Goal: Task Accomplishment & Management: Manage account settings

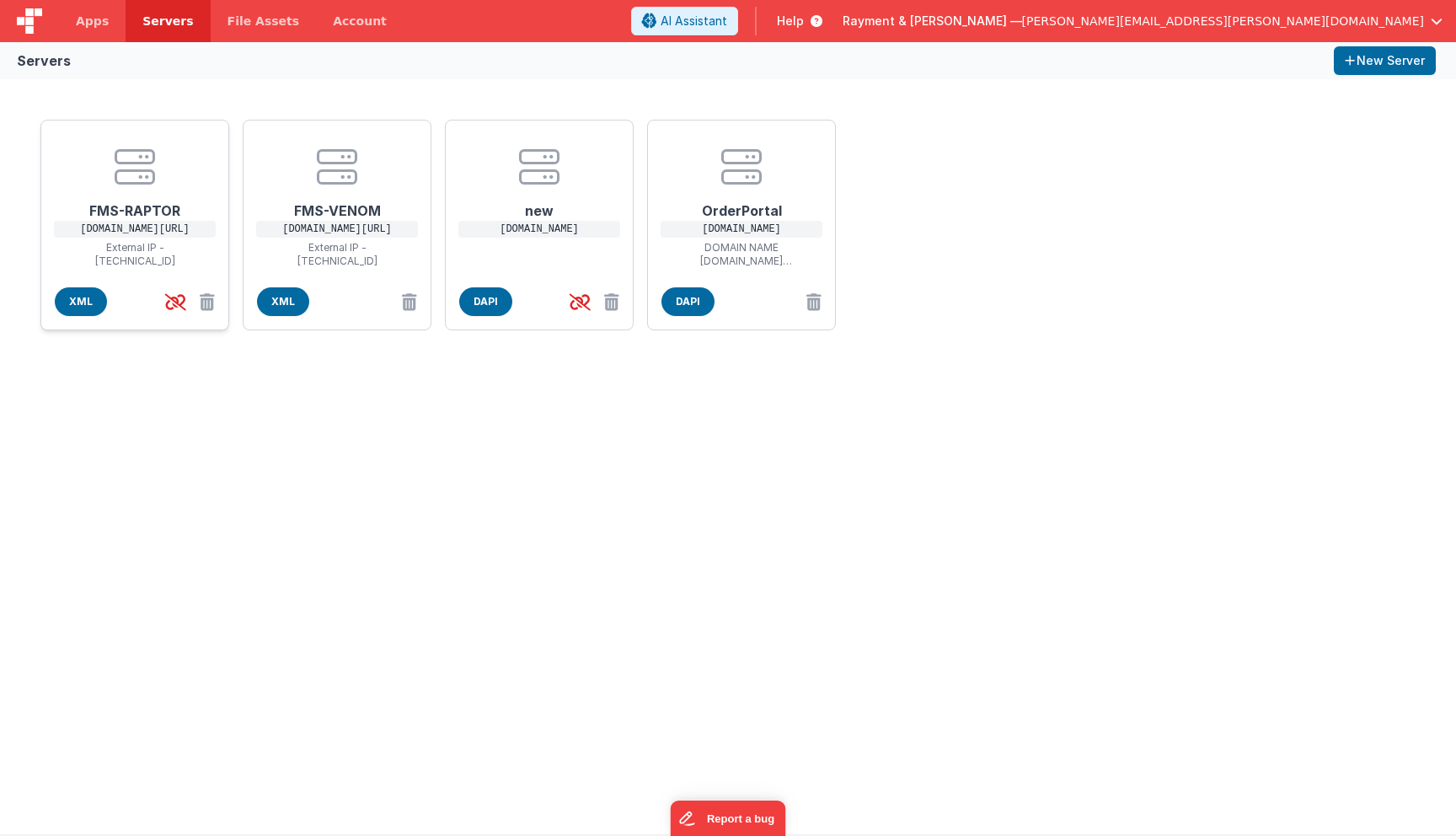
click at [128, 218] on h1 "FMS-RAPTOR" at bounding box center [135, 203] width 135 height 33
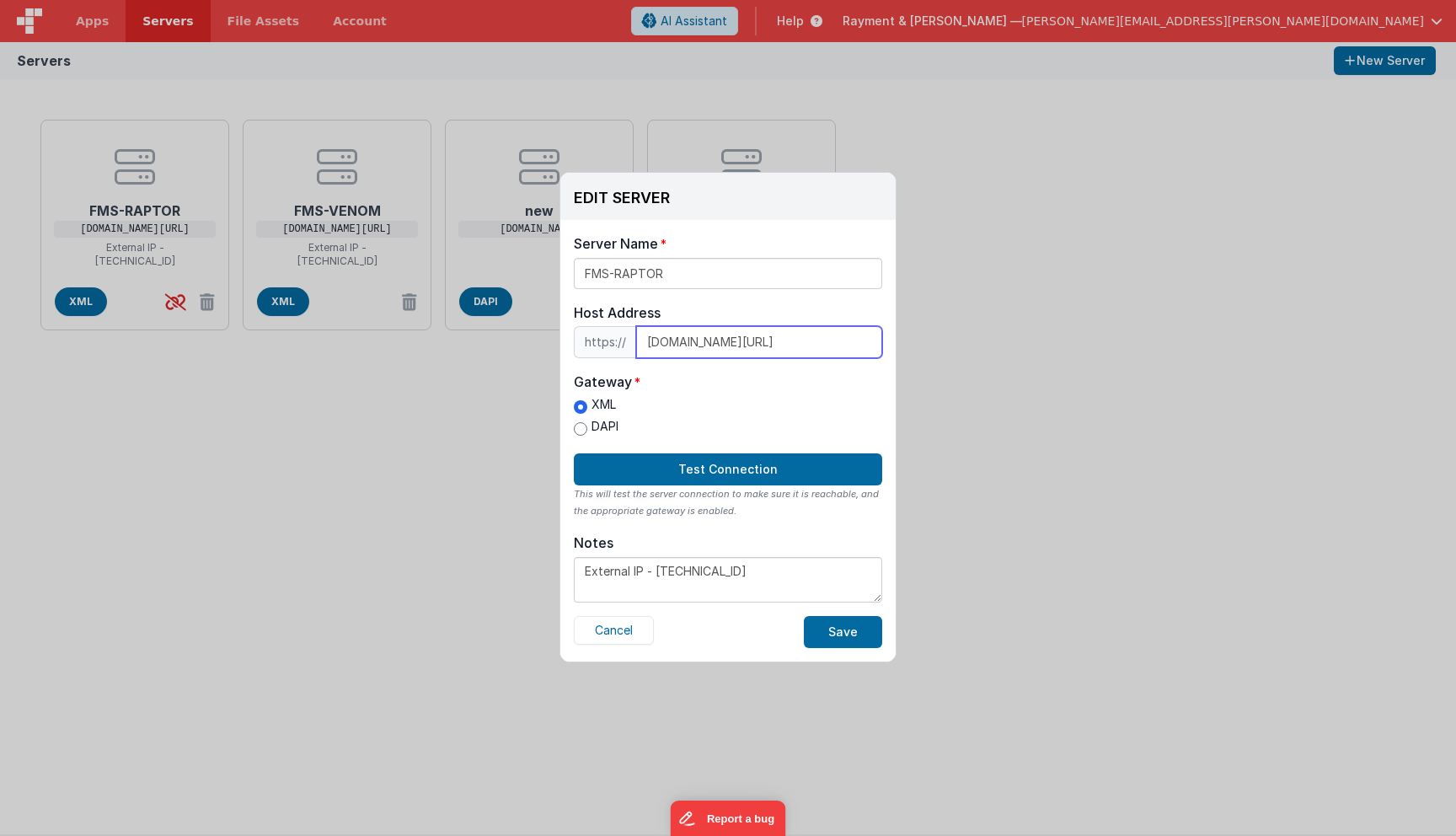
drag, startPoint x: 840, startPoint y: 345, endPoint x: 611, endPoint y: 325, distance: 229.9
click at [611, 326] on div "https:// [DOMAIN_NAME][URL]" at bounding box center [728, 341] width 308 height 32
click at [387, 441] on div "EDIT SERVER Delete Server Delete Server Name FMS-RAPTOR Host Address https:// […" at bounding box center [728, 418] width 1456 height 836
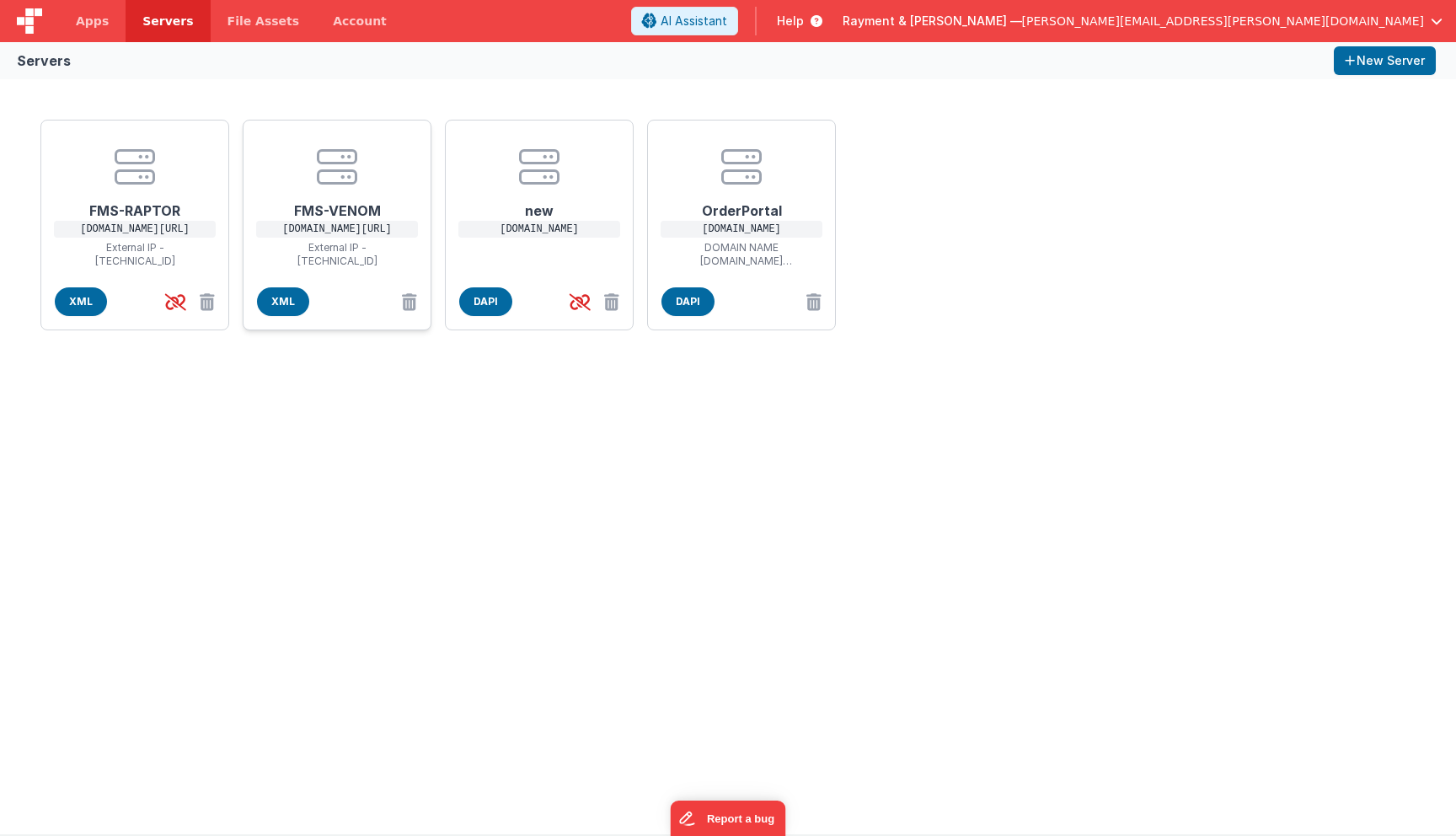
click at [351, 222] on p "[DOMAIN_NAME][URL]" at bounding box center [337, 229] width 162 height 17
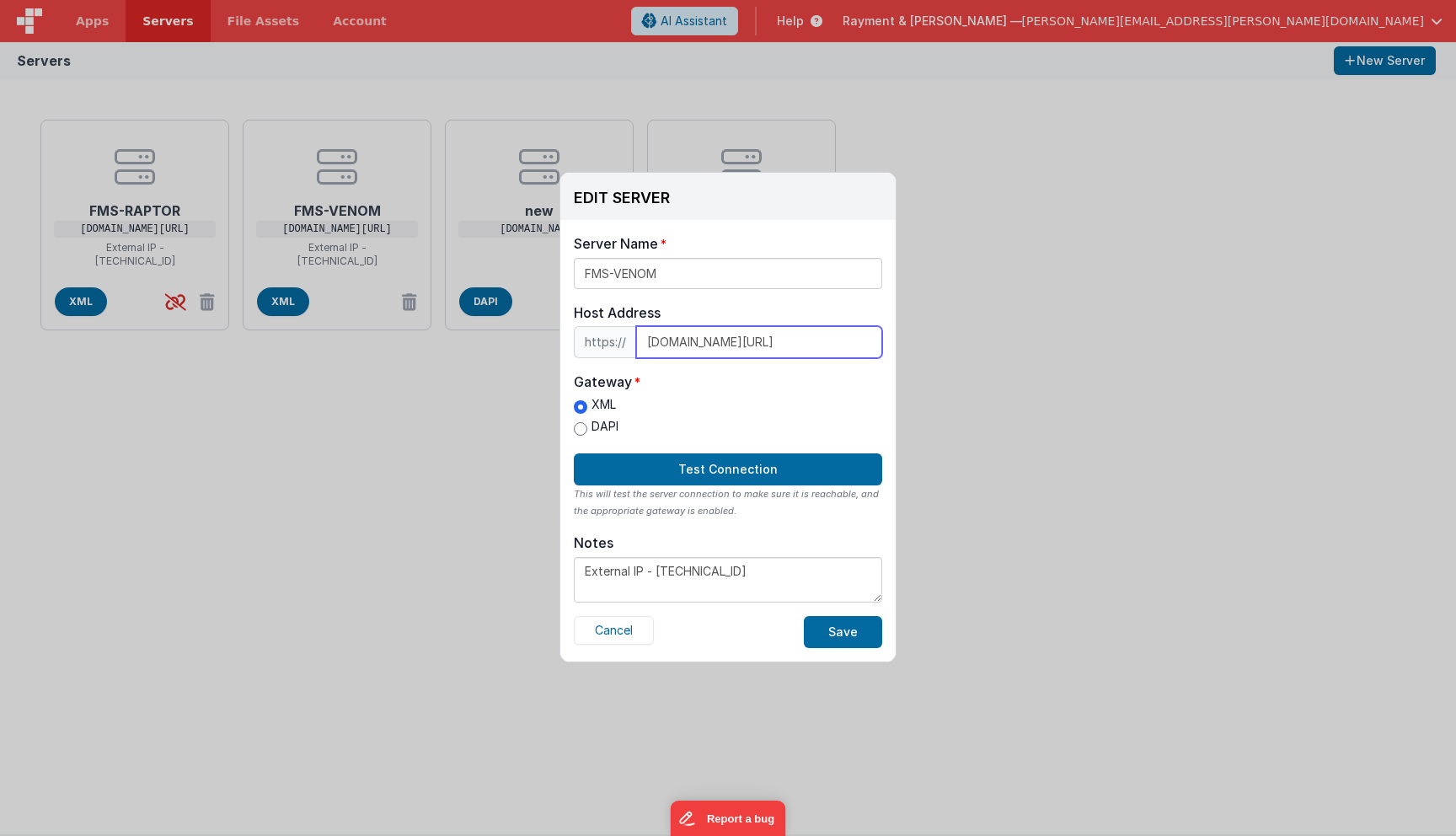
click at [761, 349] on input "[DOMAIN_NAME][URL]" at bounding box center [759, 341] width 246 height 32
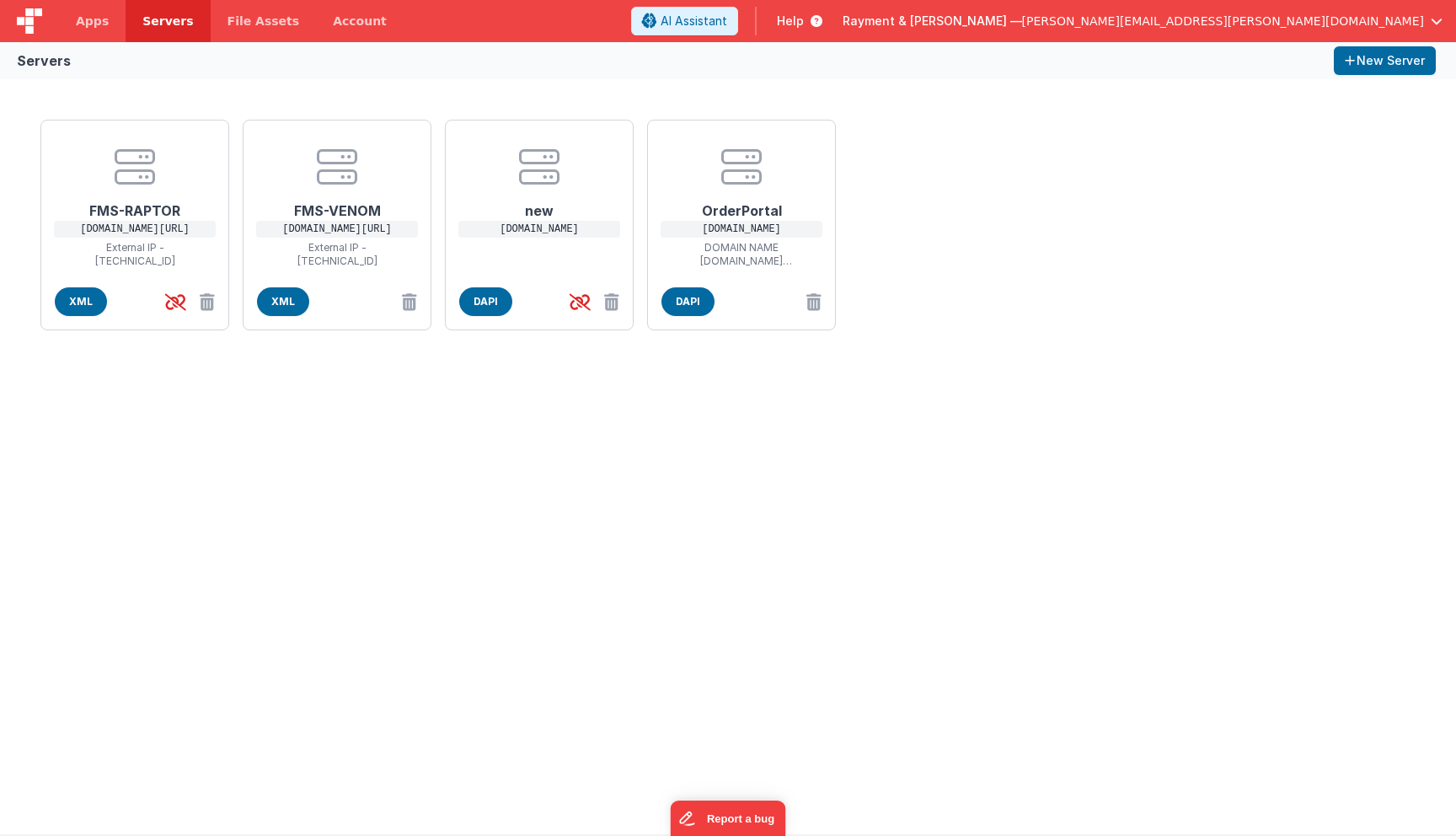
click at [428, 517] on div "EDIT SERVER Delete Server Delete Server Name FMS-VENOM Host Address https:// [D…" at bounding box center [728, 418] width 1456 height 836
click at [548, 205] on h1 "new" at bounding box center [539, 203] width 135 height 33
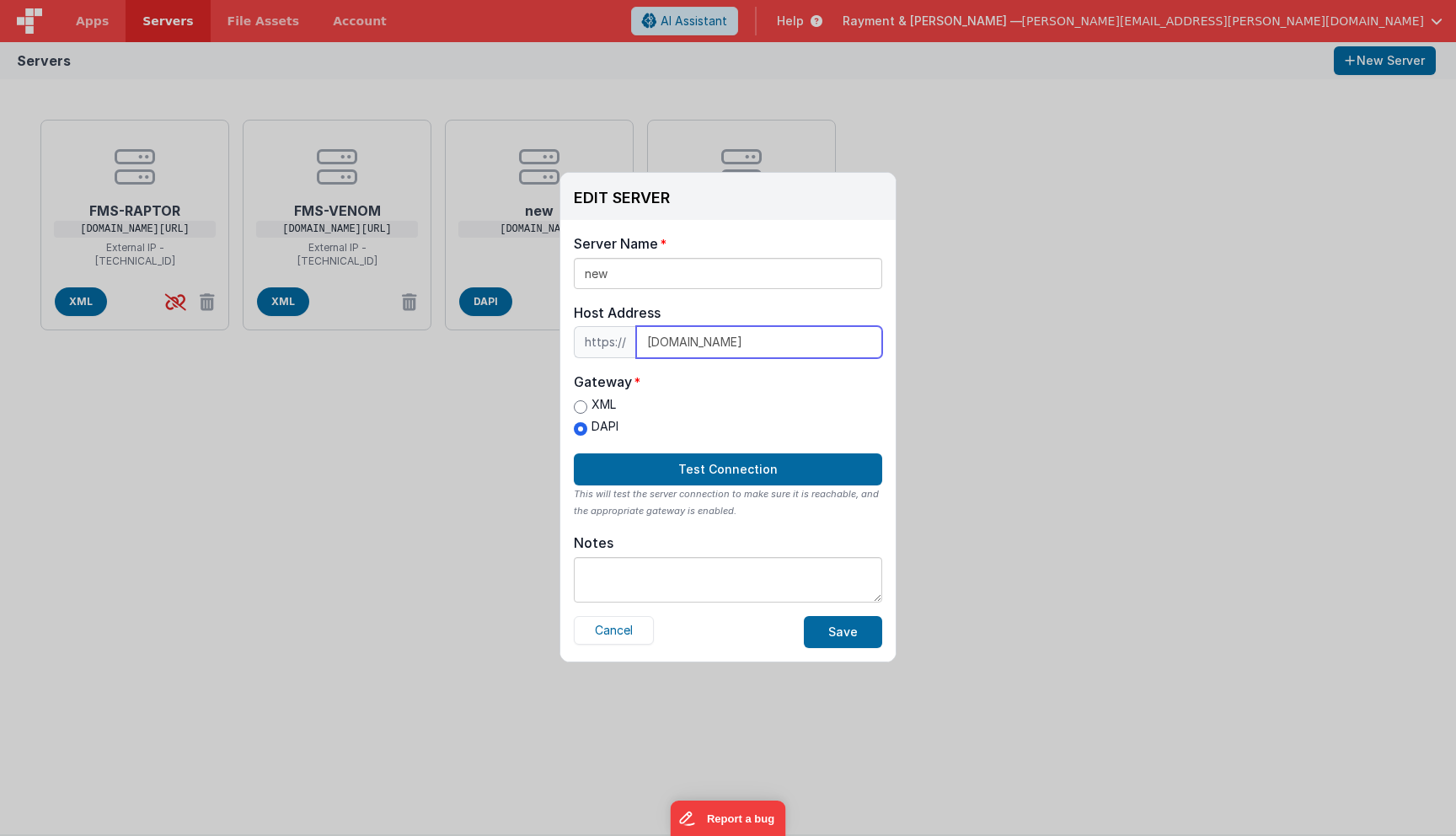
click at [693, 340] on input "[DOMAIN_NAME]" at bounding box center [759, 341] width 246 height 32
click at [392, 468] on div "EDIT SERVER Delete Server Delete Server Name new Host Address https:// [DOMAIN_…" at bounding box center [728, 418] width 1456 height 836
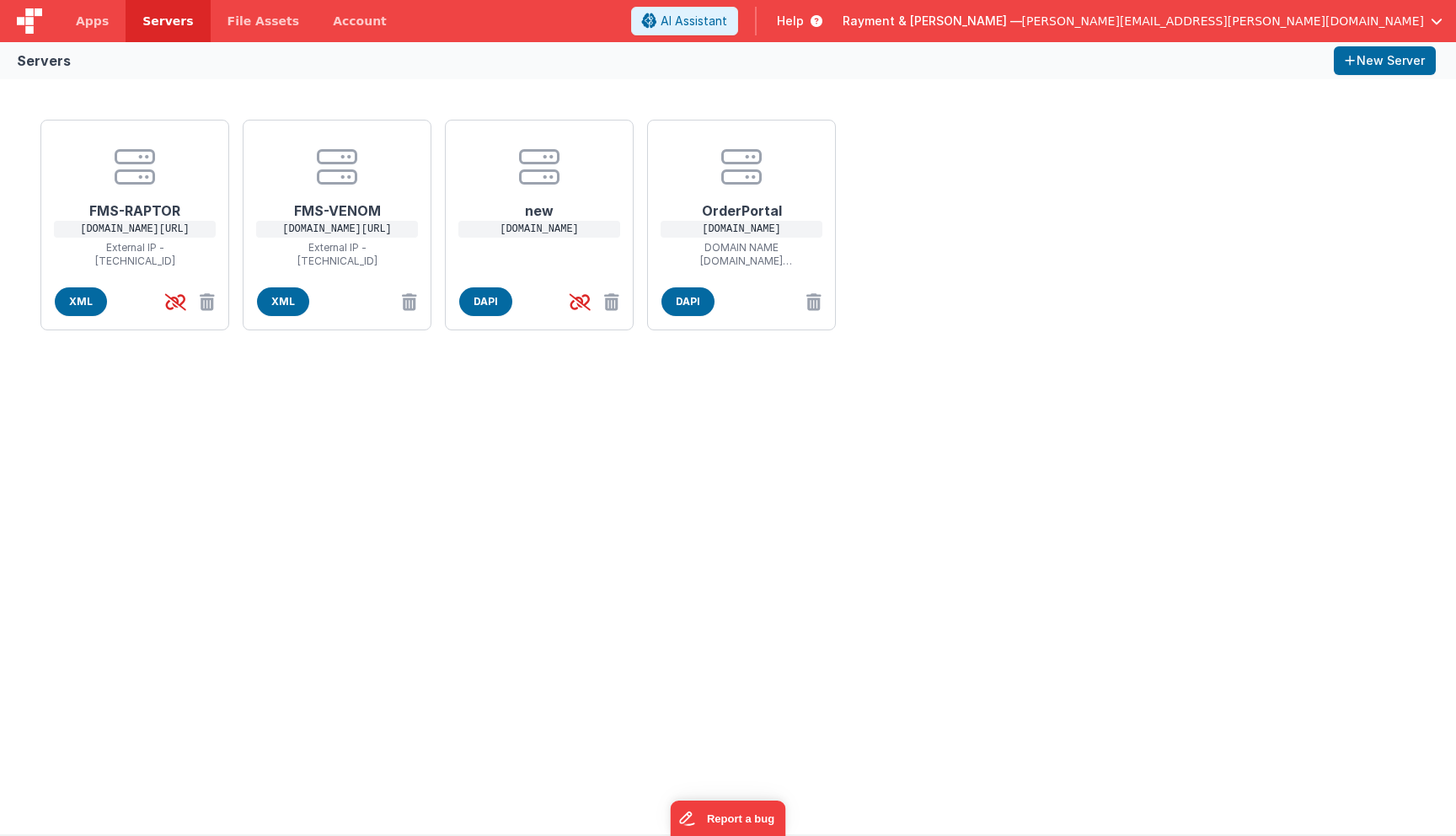
click at [923, 207] on div "FMS-RAPTOR [DOMAIN_NAME][URL] External IP - [TECHNICAL_ID] XML FMS-VENOM [DOMAI…" at bounding box center [727, 224] width 1388 height 224
click at [966, 265] on div "FMS-RAPTOR [DOMAIN_NAME][URL] External IP - [TECHNICAL_ID] XML FMS-VENOM [DOMAI…" at bounding box center [727, 224] width 1388 height 224
click at [930, 322] on div "FMS-RAPTOR [DOMAIN_NAME][URL] External IP - [TECHNICAL_ID] XML FMS-VENOM [DOMAI…" at bounding box center [727, 224] width 1388 height 224
click at [128, 226] on p "[DOMAIN_NAME][URL]" at bounding box center [135, 229] width 162 height 17
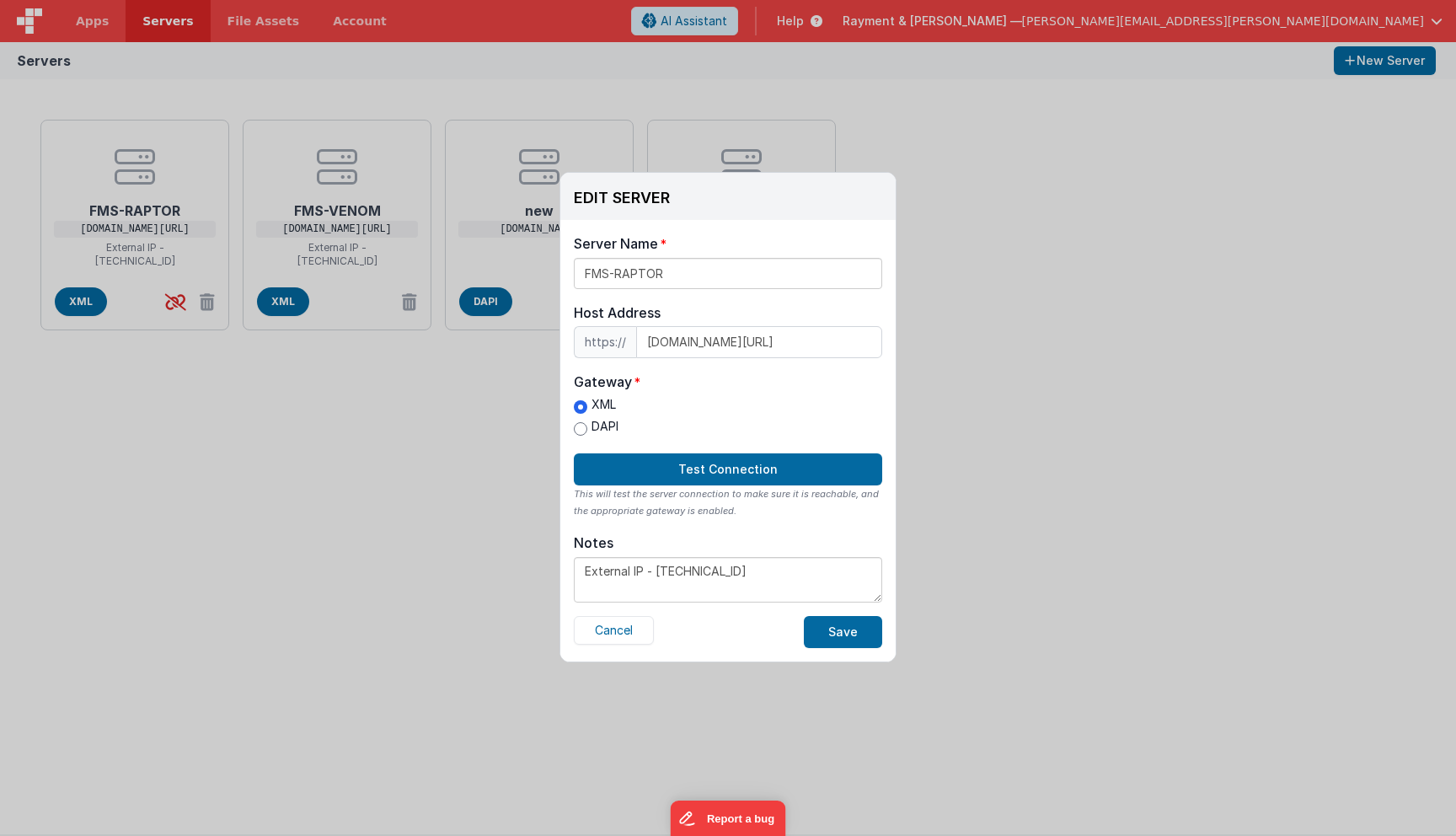
click at [656, 594] on textarea "External IP - [TECHNICAL_ID]" at bounding box center [728, 580] width 308 height 46
type textarea "External IP - [TECHNICAL_ID] RC"
click at [849, 633] on button "Save" at bounding box center [842, 632] width 78 height 32
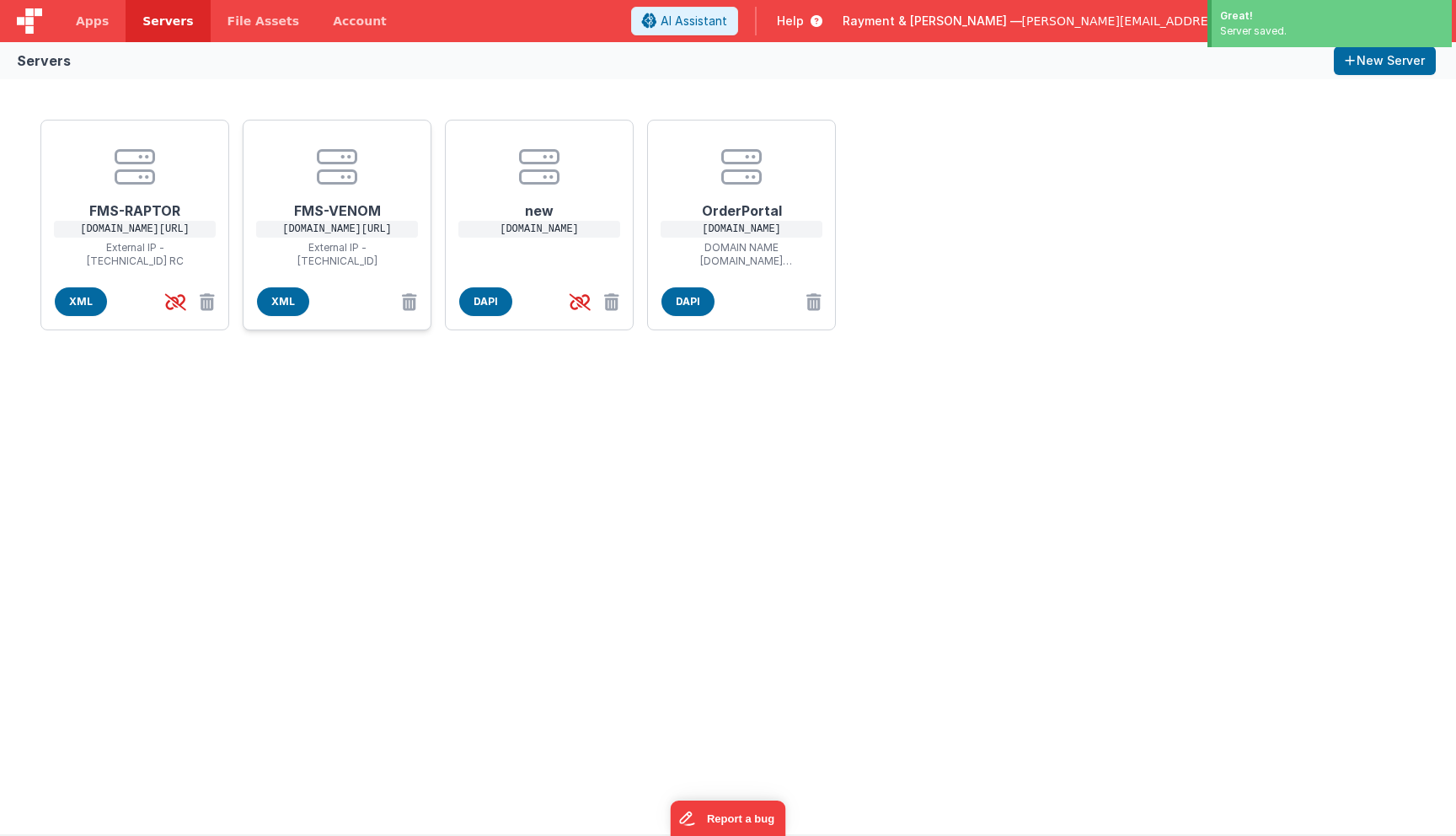
click at [317, 194] on h1 "FMS-VENOM" at bounding box center [336, 203] width 135 height 33
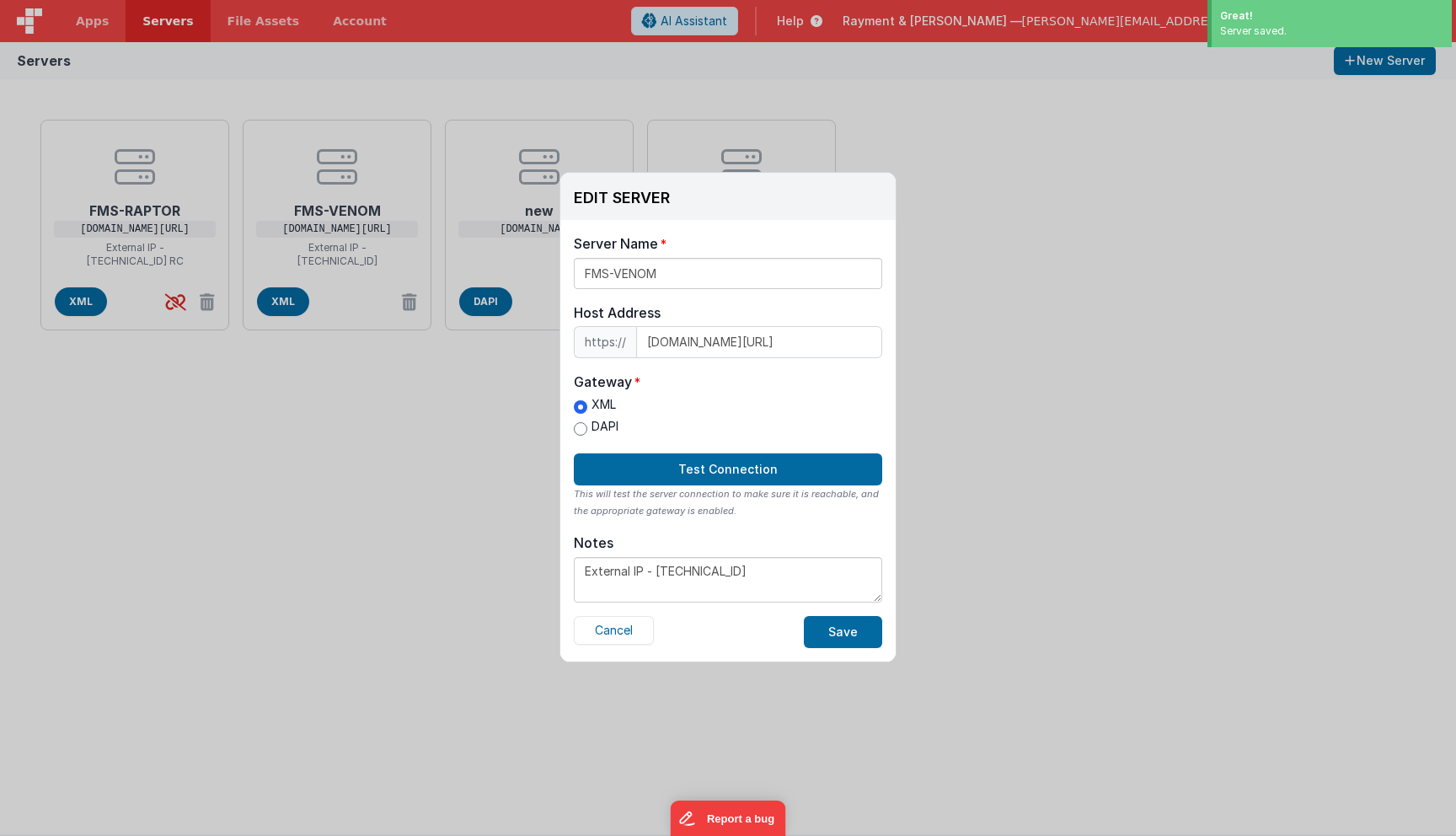
click at [748, 580] on textarea "External IP - [TECHNICAL_ID]" at bounding box center [728, 580] width 308 height 46
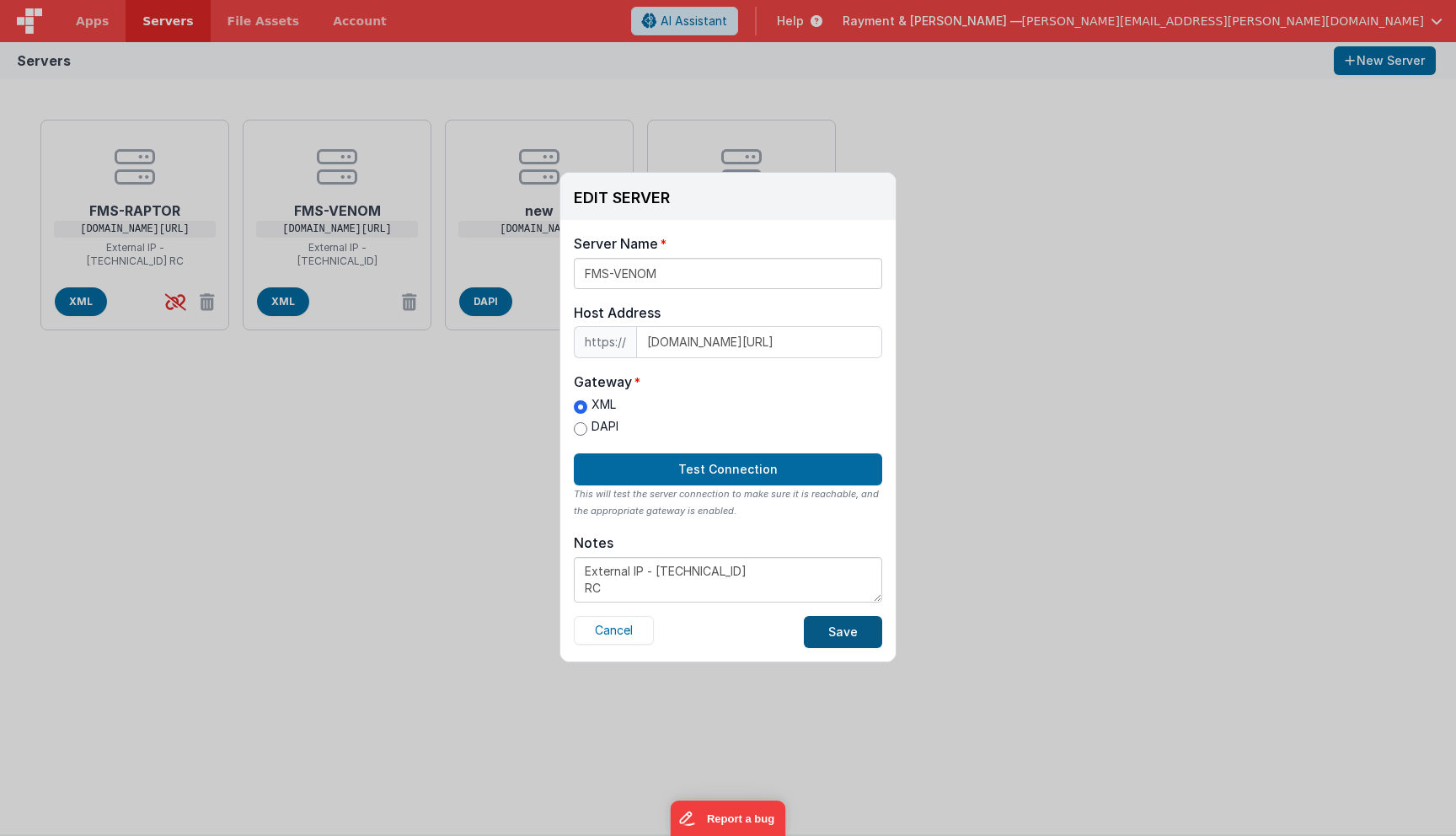
type textarea "External IP - [TECHNICAL_ID] RC"
click at [847, 636] on button "Save" at bounding box center [842, 632] width 78 height 32
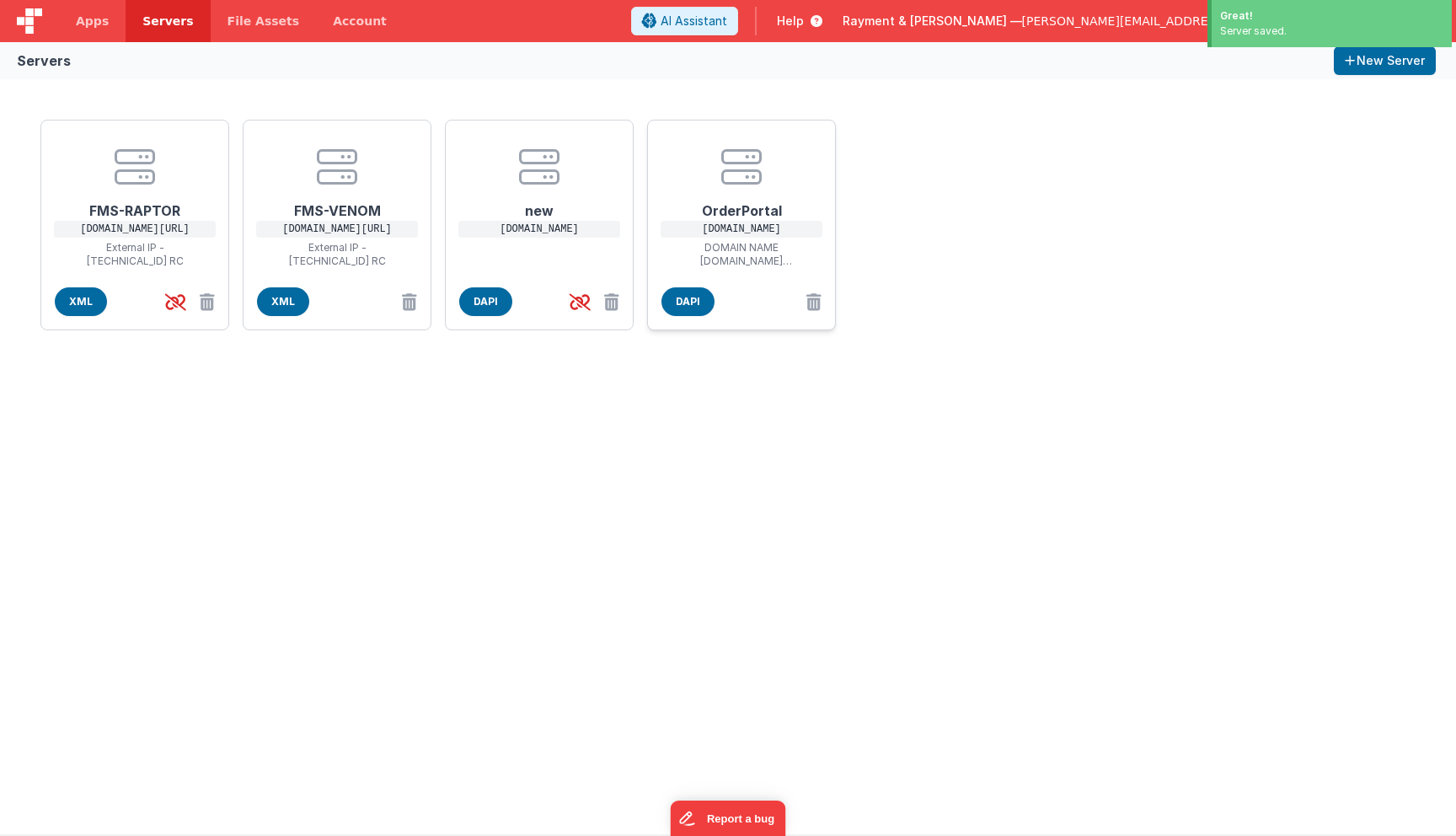
click at [739, 211] on h1 "OrderPortal" at bounding box center [741, 203] width 135 height 33
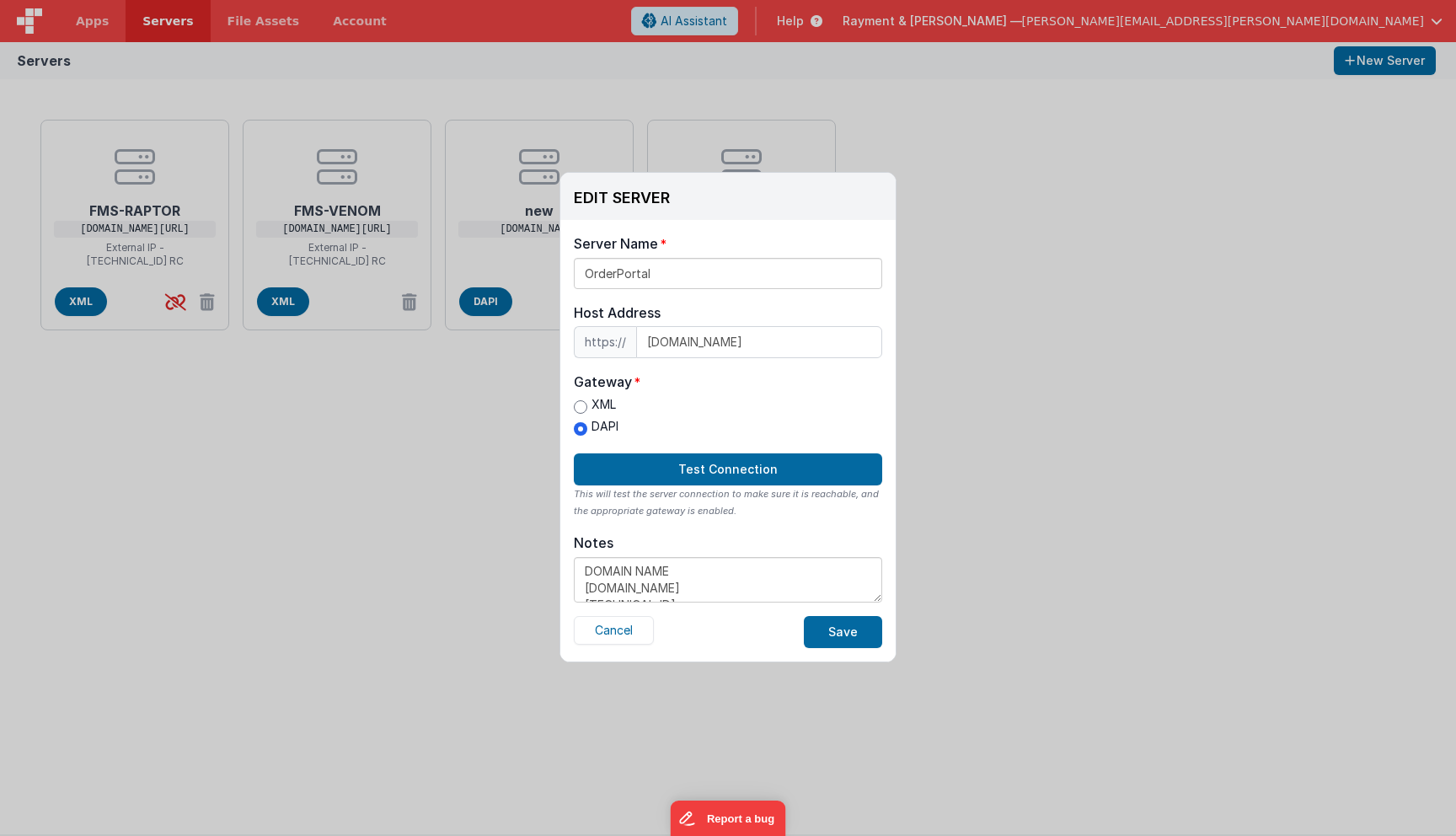
click at [755, 572] on textarea "DOMAIN NAME [DOMAIN_NAME] [TECHNICAL_ID]" at bounding box center [728, 580] width 308 height 46
type textarea "DOMAIN NAME [DOMAIN_NAME] [TECHNICAL_ID] RC"
click at [857, 632] on button "Save" at bounding box center [842, 632] width 78 height 32
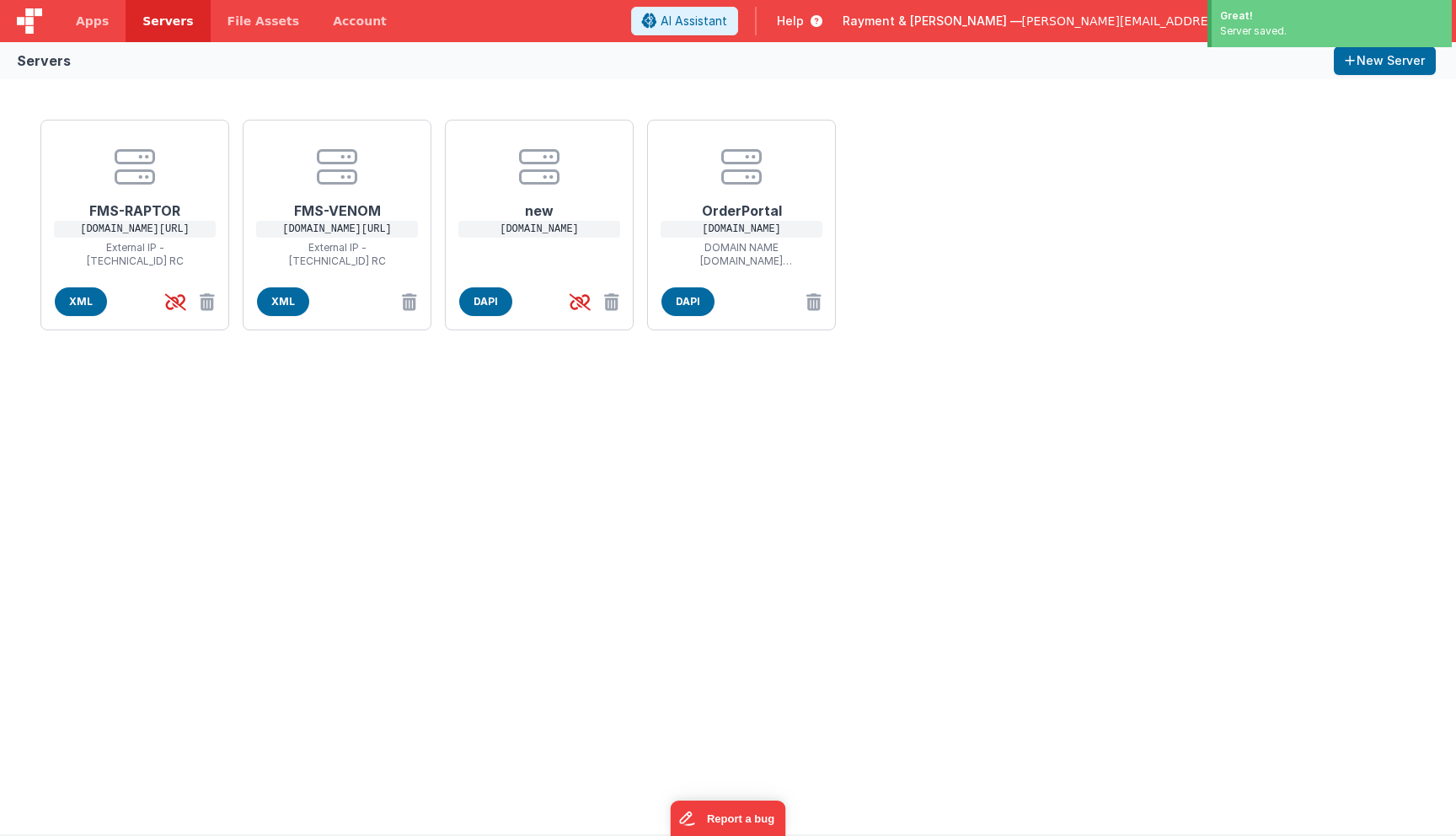
click at [724, 465] on div "FMS-RAPTOR [DOMAIN_NAME][URL] External IP - [TECHNICAL_ID]RC XML FMS-VENOM [DO…" at bounding box center [728, 457] width 1456 height 755
click at [529, 251] on div "new [DOMAIN_NAME]" at bounding box center [540, 194] width 160 height 120
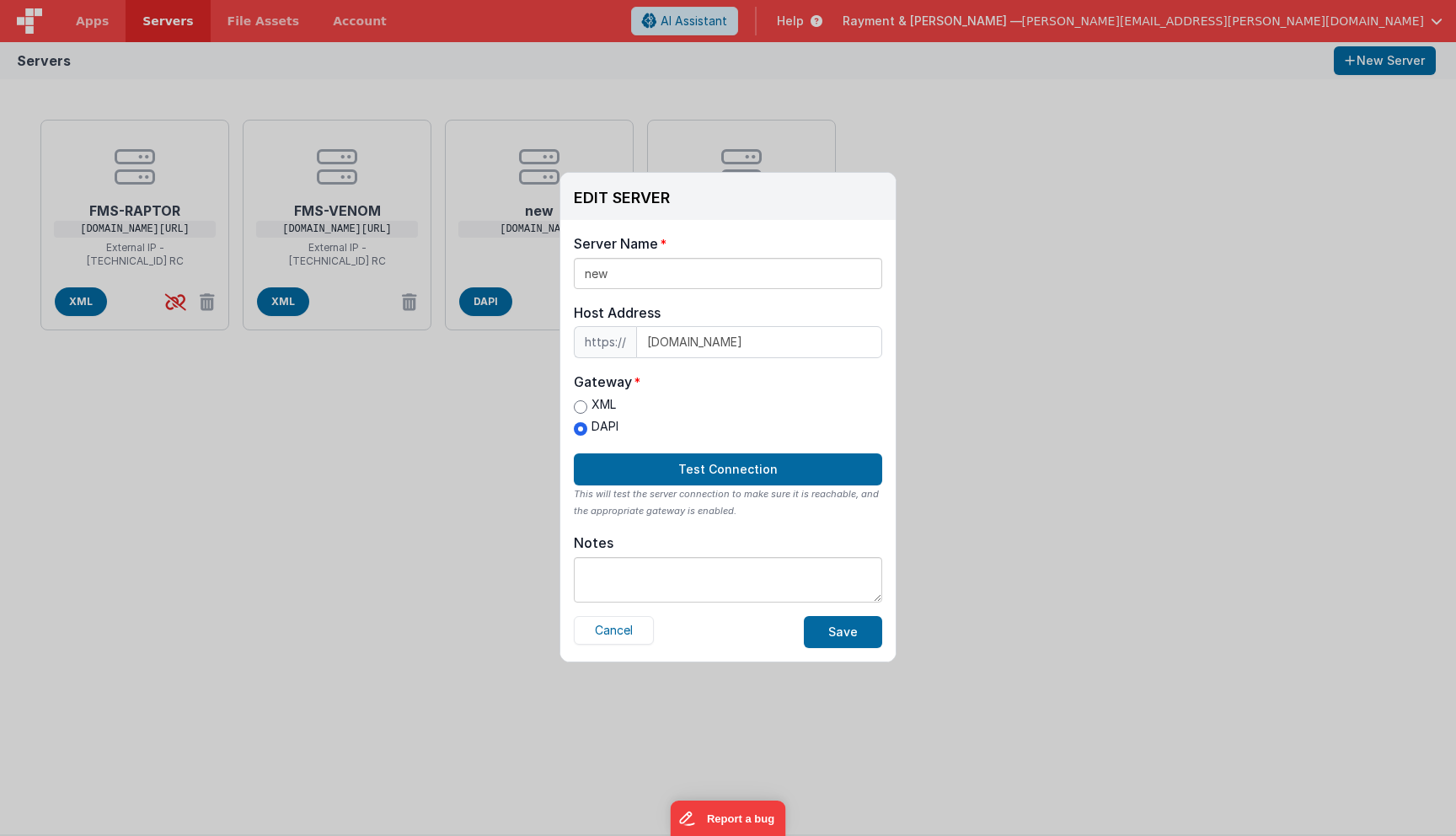
click at [699, 583] on textarea at bounding box center [728, 580] width 308 height 46
click at [608, 571] on textarea "RC" at bounding box center [728, 580] width 308 height 46
type textarea "[PERSON_NAME] OP RC"
click at [663, 515] on div "This will test the server connection to make sure it is reachable, and the appr…" at bounding box center [728, 502] width 308 height 33
click at [831, 633] on button "Save" at bounding box center [842, 632] width 78 height 32
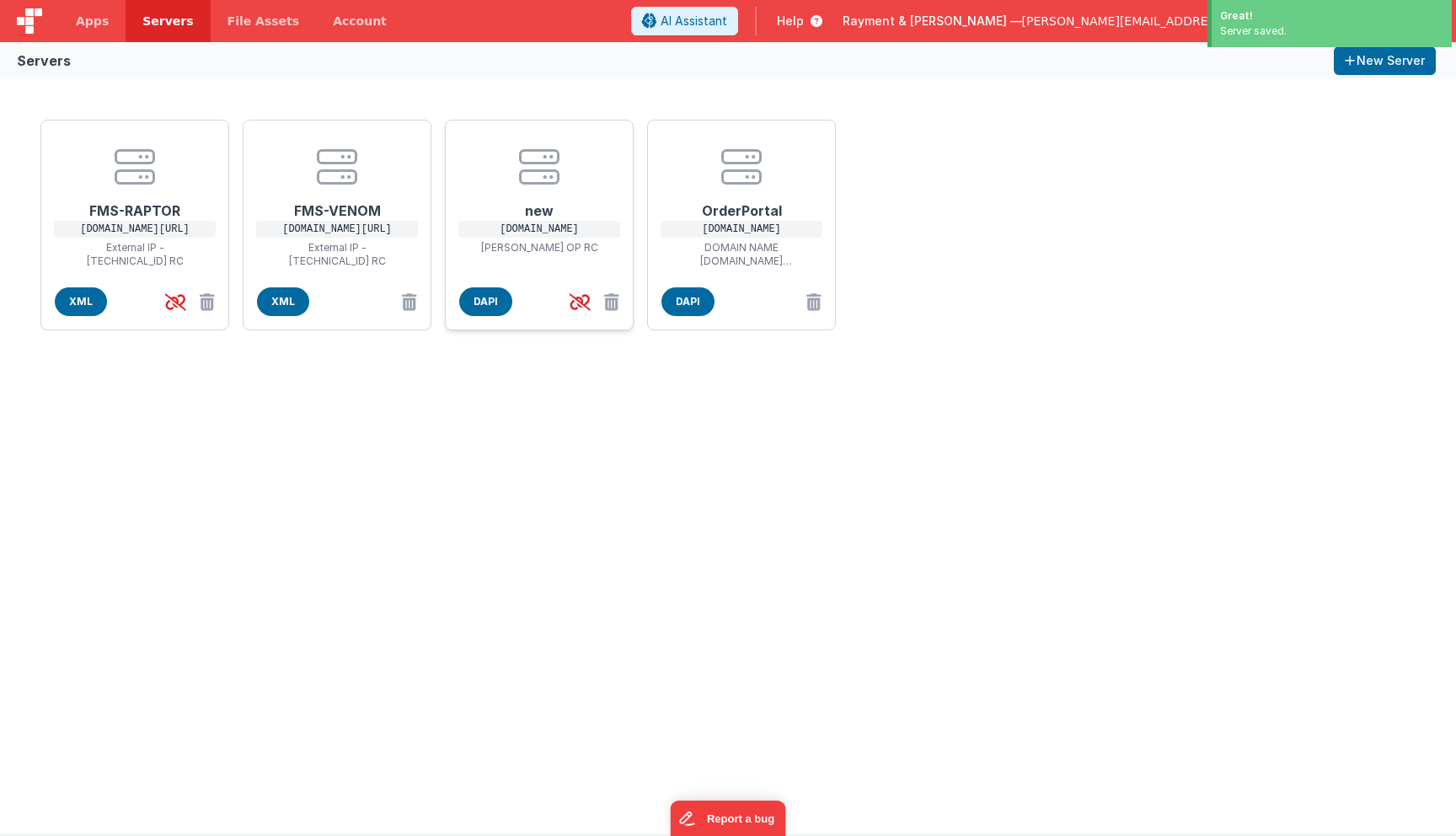
click at [547, 260] on div "new [DOMAIN_NAME] [PERSON_NAME] OPRC" at bounding box center [540, 200] width 160 height 133
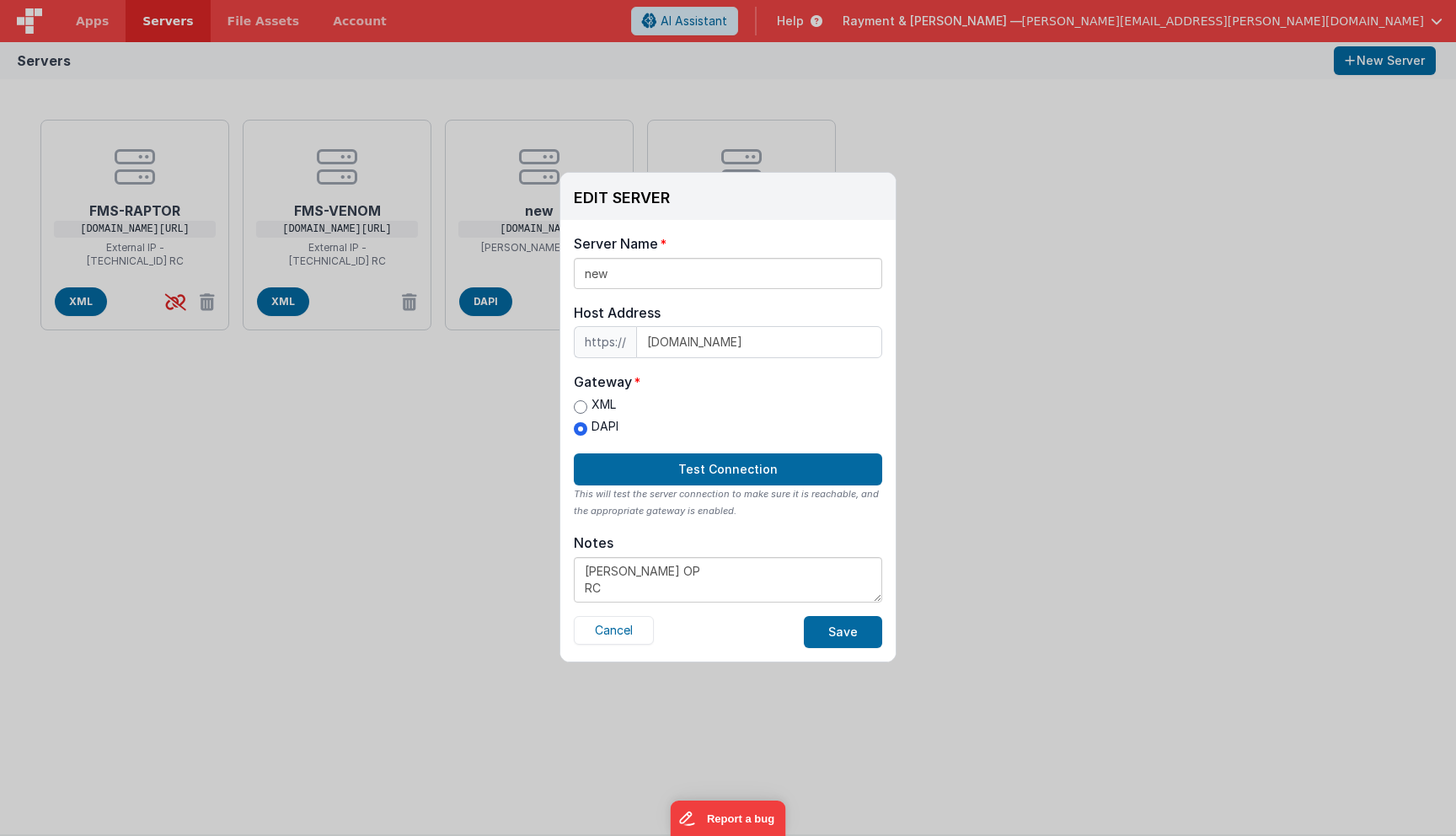
click at [653, 573] on textarea "[PERSON_NAME] OP RC" at bounding box center [728, 580] width 308 height 46
type textarea "[PERSON_NAME] OP RC"
click at [858, 633] on button "Save" at bounding box center [842, 632] width 78 height 32
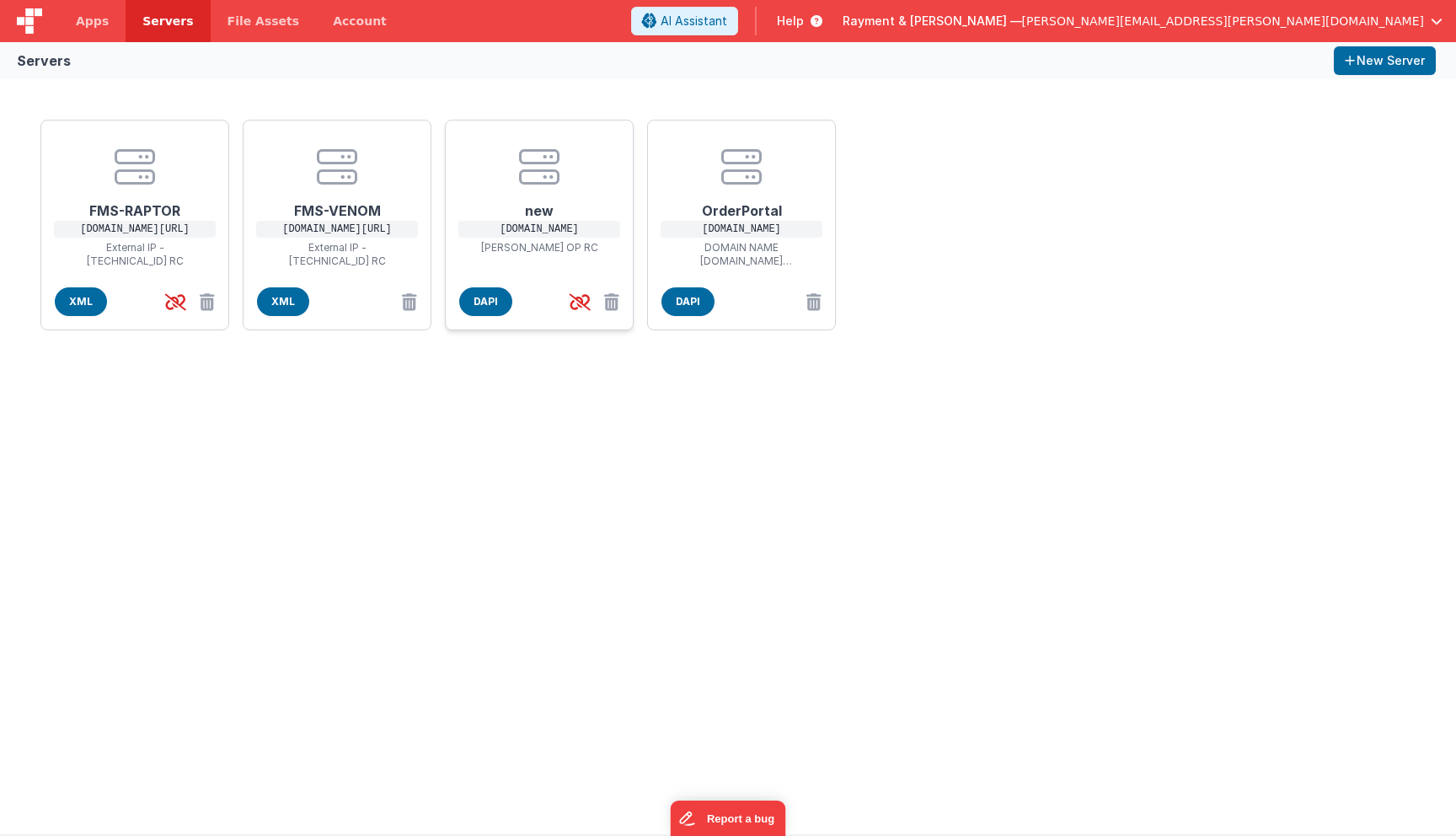
click at [575, 248] on p "[PERSON_NAME] OPRC" at bounding box center [539, 247] width 135 height 13
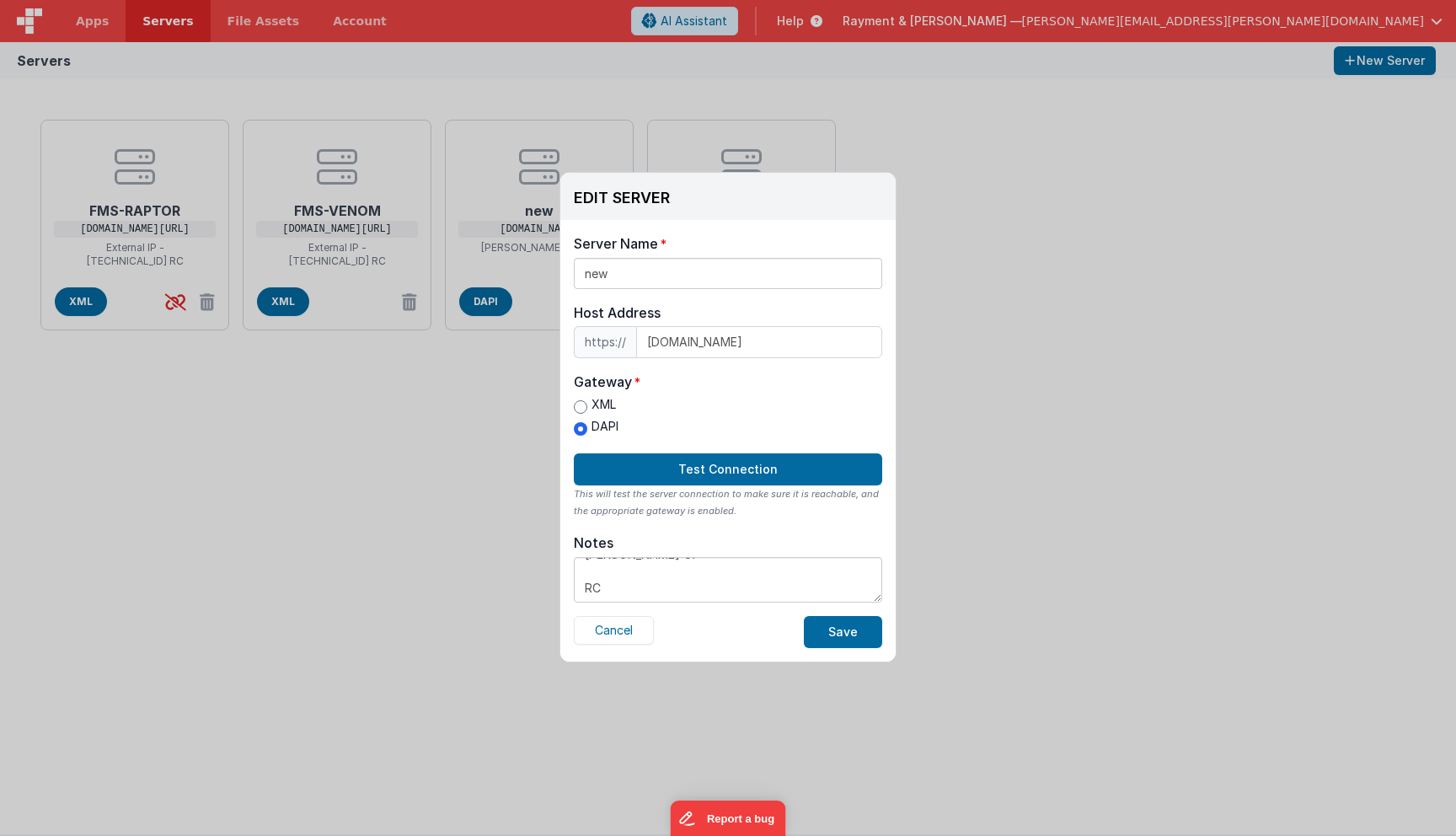
scroll to position [0, 0]
click at [666, 571] on textarea "[PERSON_NAME] OP RC" at bounding box center [728, 580] width 308 height 46
type textarea "[PERSON_NAME] OP Brewhouse RC"
click at [745, 620] on div "Cancel Save" at bounding box center [728, 632] width 308 height 32
click at [859, 628] on button "Save" at bounding box center [842, 632] width 78 height 32
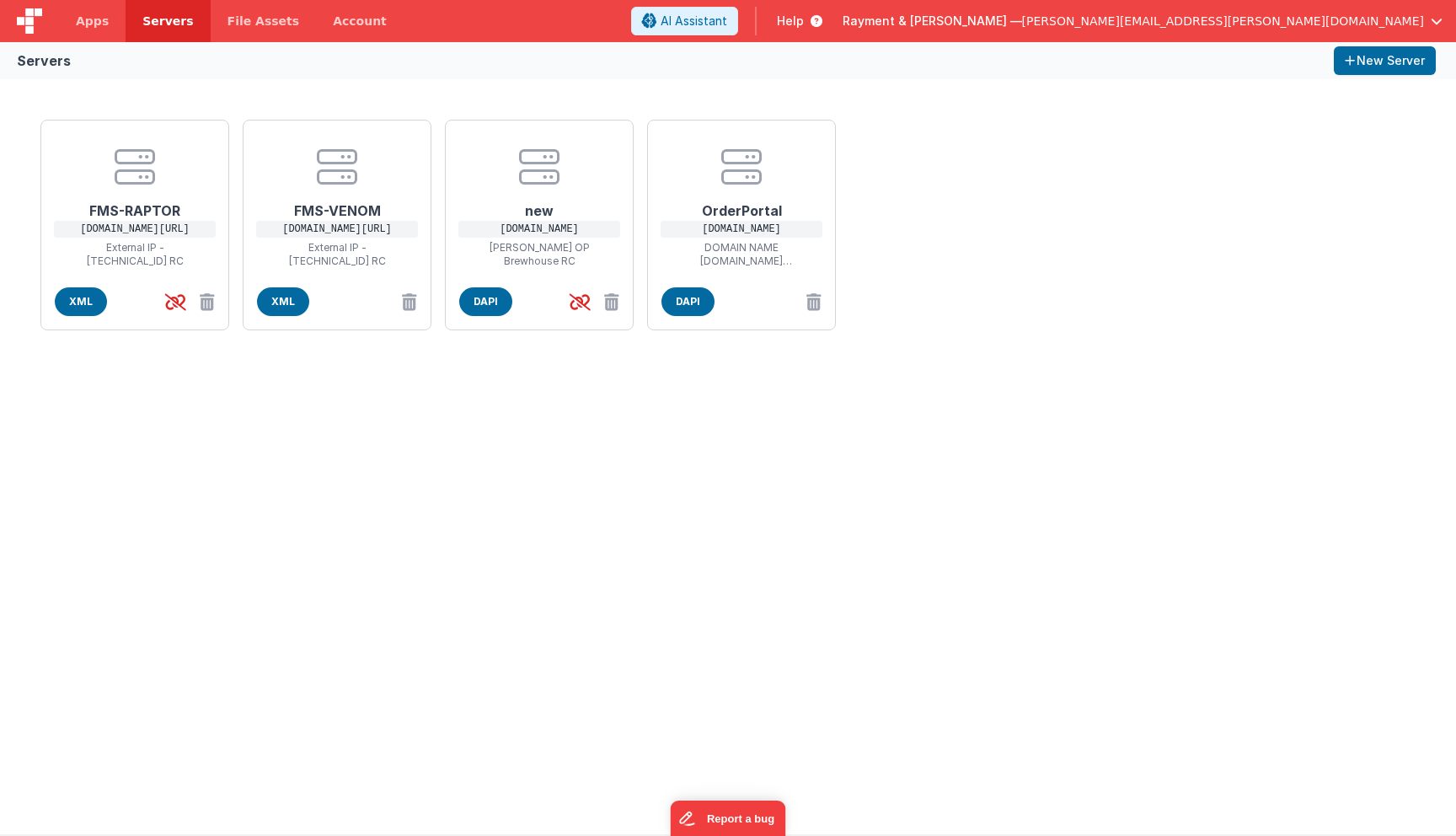
click at [916, 214] on div "FMS-RAPTOR [DOMAIN_NAME][URL] External IP - [TECHNICAL_ID]RC XML FMS-VENOM [DO…" at bounding box center [727, 224] width 1388 height 224
click at [1379, 54] on button "New Server" at bounding box center [1385, 61] width 102 height 29
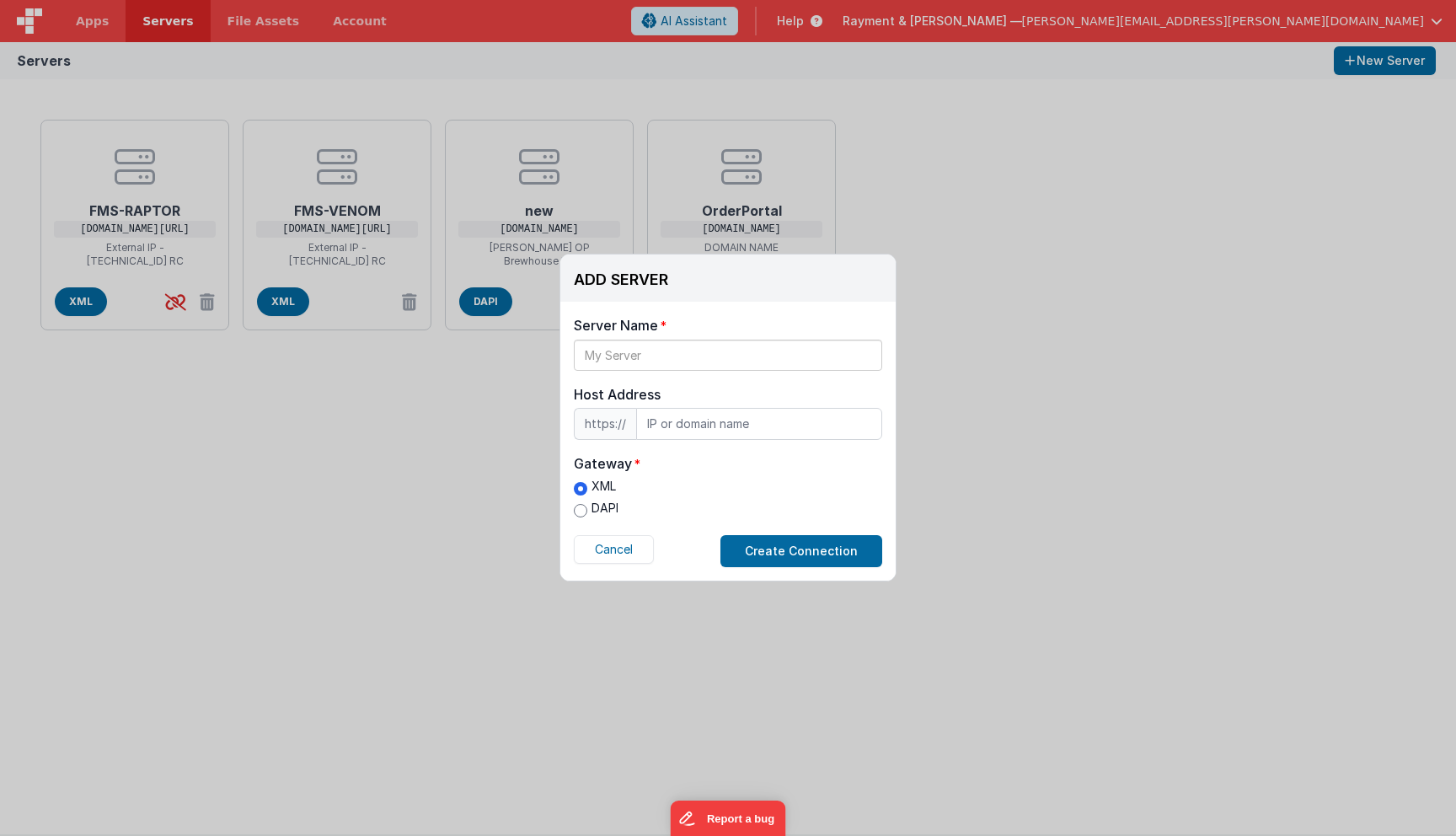
click at [439, 560] on div "ADD SERVER Delete Server Delete Server Name Host Address https:// Host Address …" at bounding box center [728, 418] width 1456 height 836
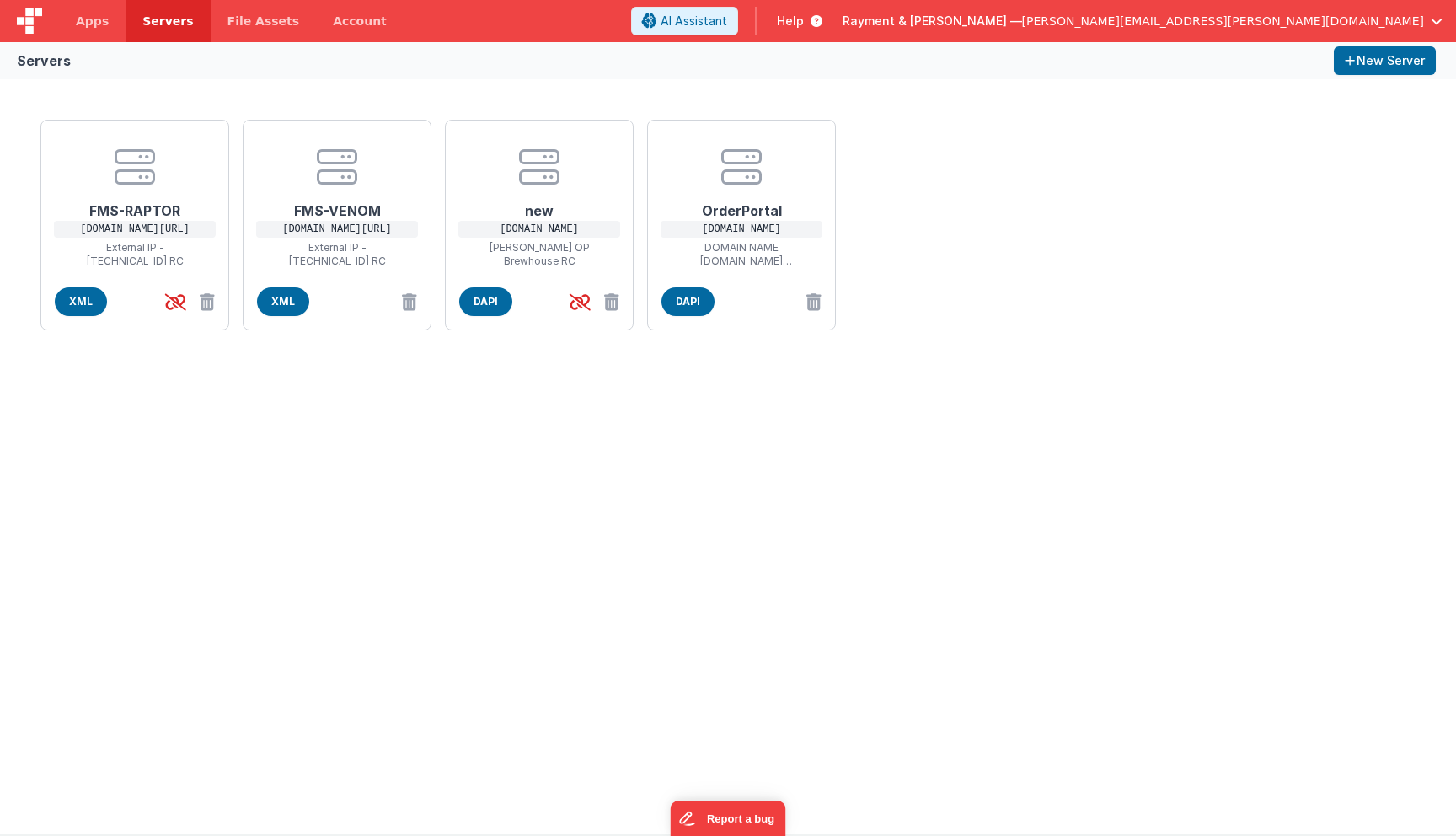
click at [658, 424] on div "FMS-RAPTOR [DOMAIN_NAME][URL] External IP - [TECHNICAL_ID]RC XML FMS-VENOM [DO…" at bounding box center [728, 457] width 1456 height 755
click at [744, 209] on h1 "OrderPortal" at bounding box center [741, 203] width 135 height 33
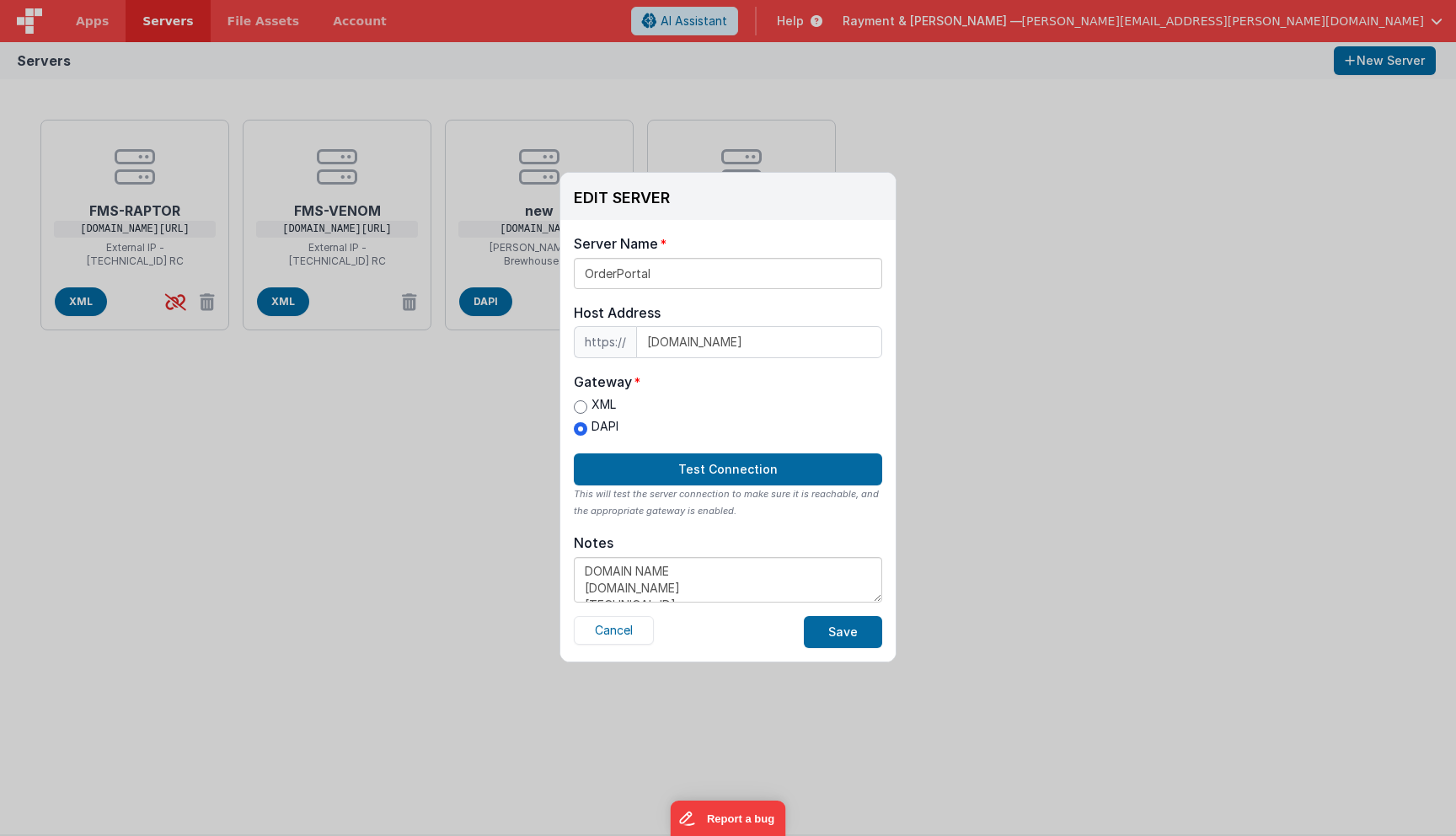
scroll to position [33, 0]
click at [862, 628] on button "Save" at bounding box center [842, 632] width 78 height 32
type textarea "DOMAIN NAME [DOMAIN_NAME] [TECHNICAL_ID] RC"
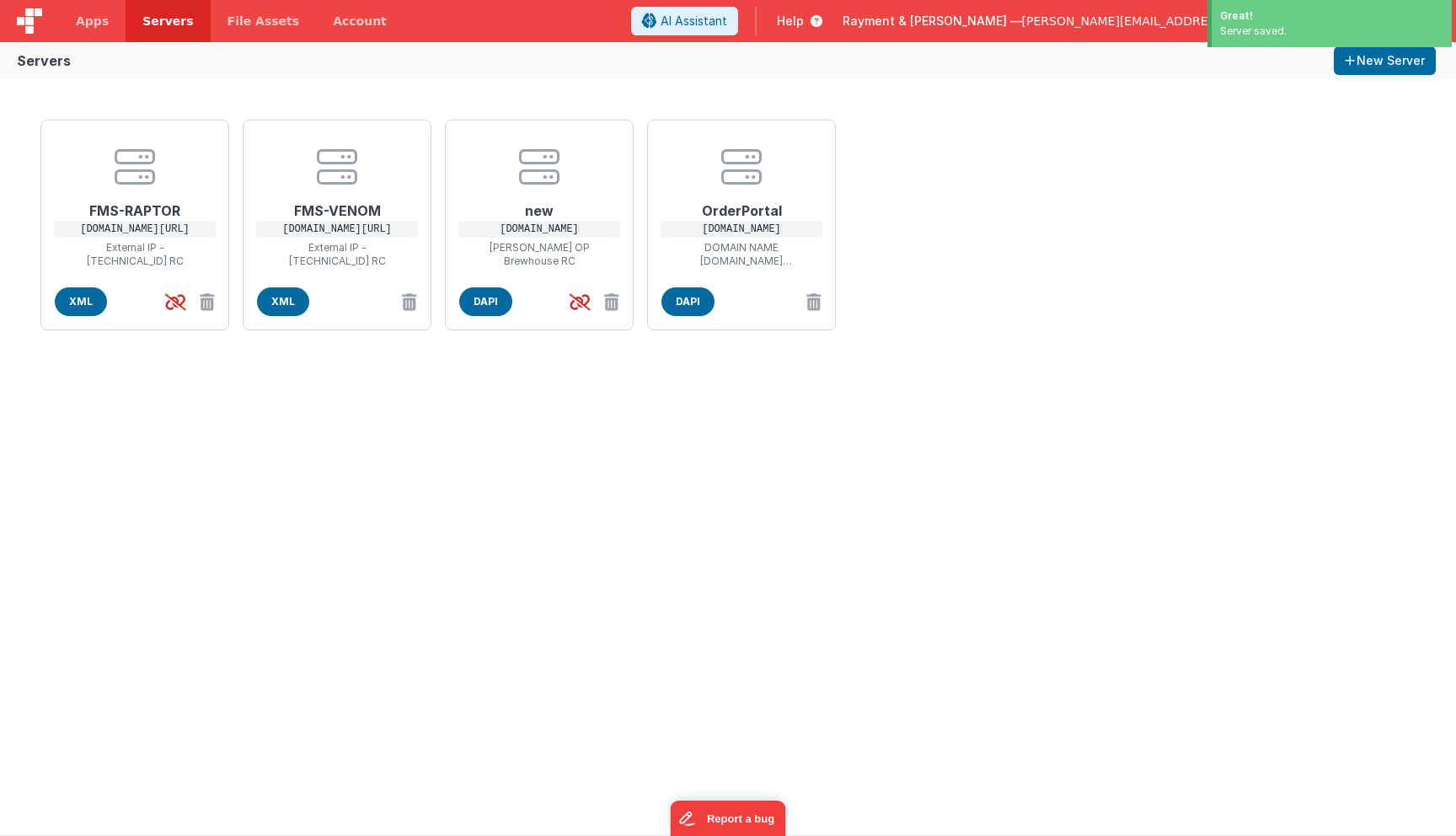
click at [302, 510] on div "FMS-RAPTOR [DOMAIN_NAME][URL] External IP - [TECHNICAL_ID]RC XML FMS-VENOM [DO…" at bounding box center [728, 457] width 1456 height 755
click at [464, 407] on div "FMS-RAPTOR [DOMAIN_NAME][URL] External IP - [TECHNICAL_ID]RC XML FMS-VENOM [DO…" at bounding box center [728, 457] width 1456 height 755
click at [802, 460] on div "FMS-RAPTOR [DOMAIN_NAME][URL] External IP - [TECHNICAL_ID]RC XML FMS-VENOM [DO…" at bounding box center [728, 457] width 1456 height 755
click at [306, 590] on div "FMS-RAPTOR [DOMAIN_NAME][URL] External IP - [TECHNICAL_ID]RC XML FMS-VENOM [DO…" at bounding box center [728, 457] width 1456 height 755
click at [332, 494] on div "FMS-RAPTOR [DOMAIN_NAME][URL] External IP - [TECHNICAL_ID]RC XML FMS-VENOM [DO…" at bounding box center [728, 457] width 1456 height 755
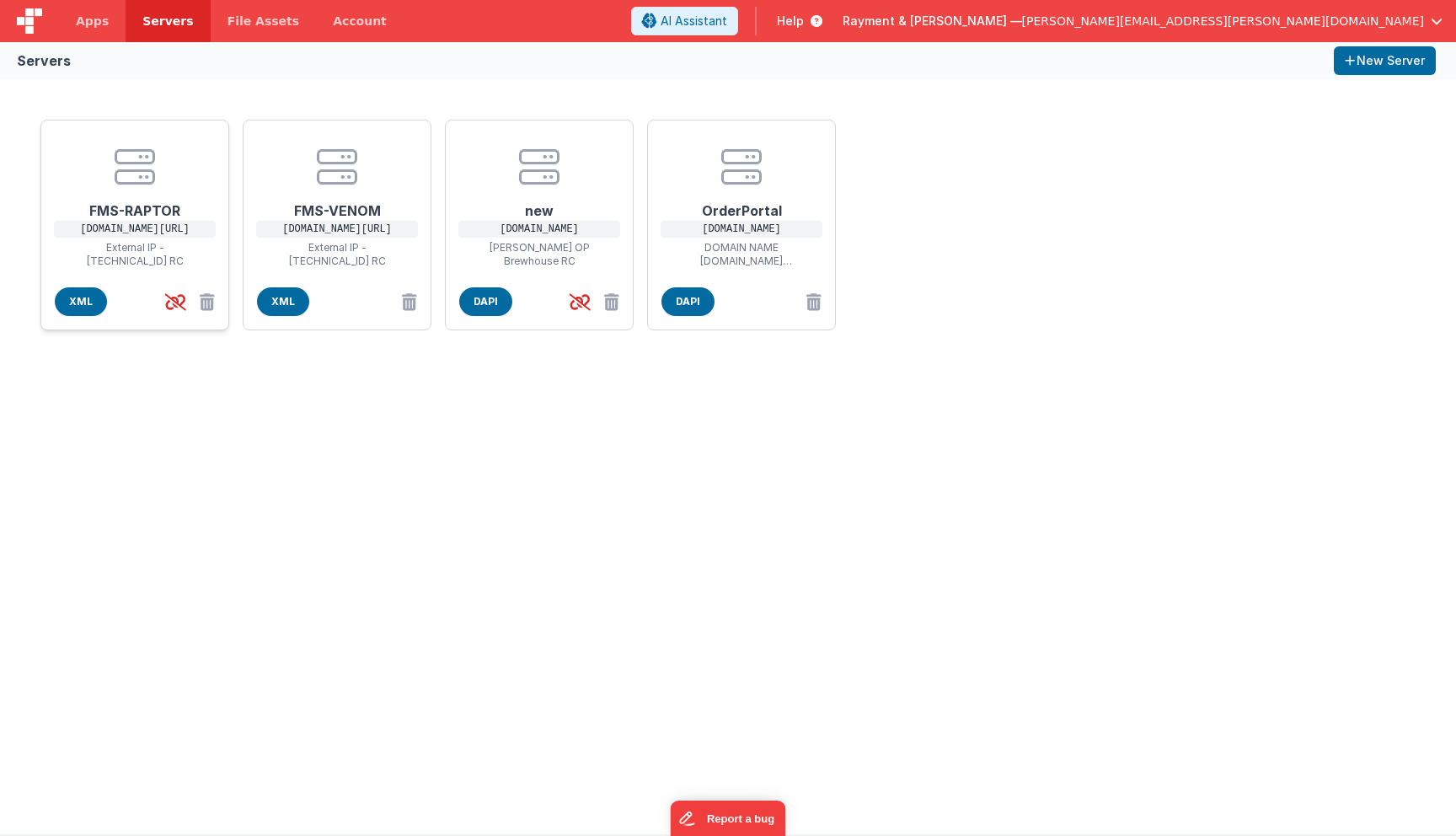
click at [133, 209] on h1 "FMS-RAPTOR" at bounding box center [135, 203] width 135 height 33
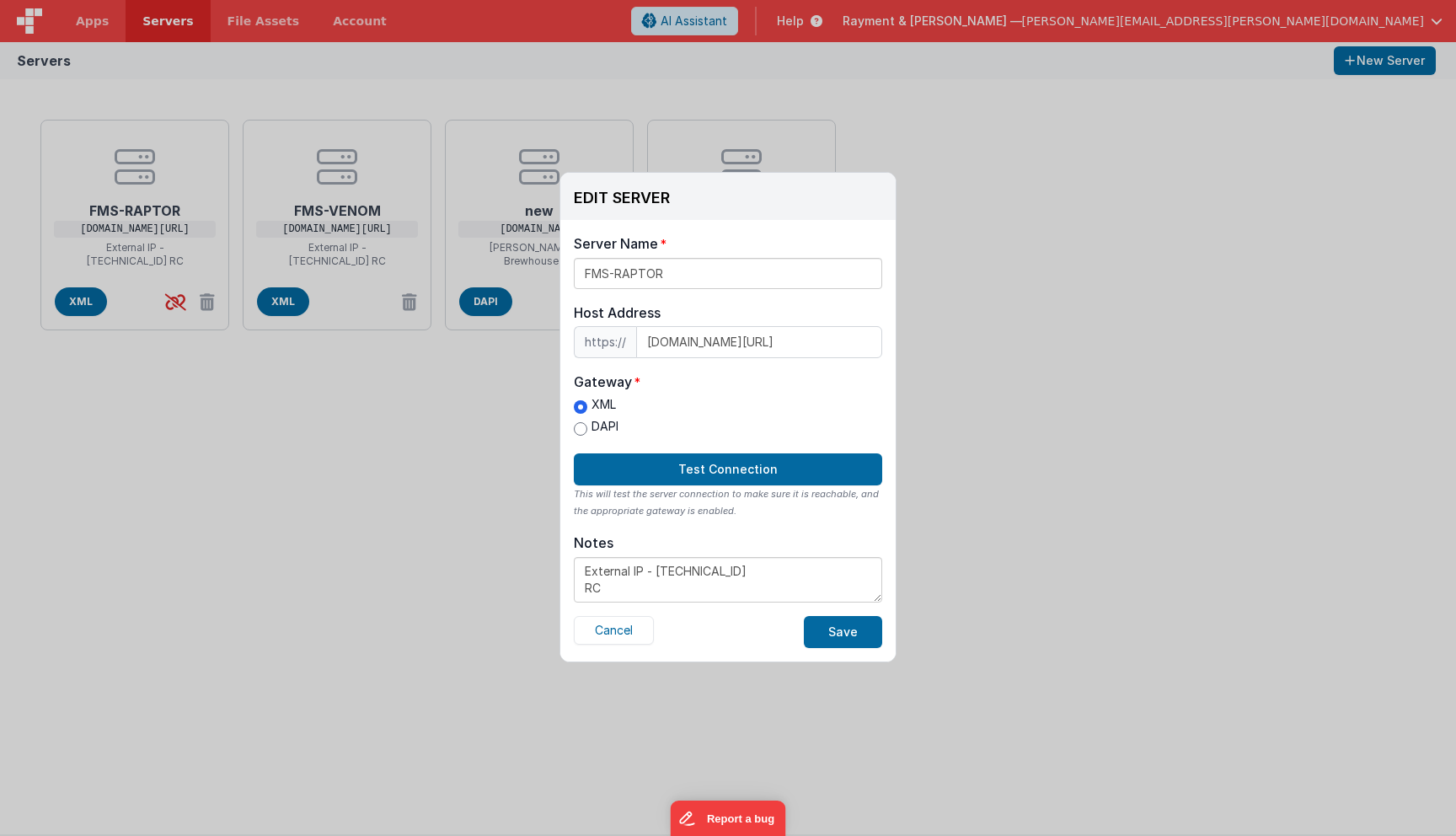
drag, startPoint x: 736, startPoint y: 570, endPoint x: 658, endPoint y: 561, distance: 78.5
click at [658, 561] on textarea "External IP - [TECHNICAL_ID] RC" at bounding box center [728, 580] width 308 height 46
click at [656, 566] on textarea "External IP - [TECHNICAL_ID] RC" at bounding box center [728, 580] width 308 height 46
click at [657, 567] on textarea "External IP - [TECHNICAL_ID] RC" at bounding box center [728, 580] width 308 height 46
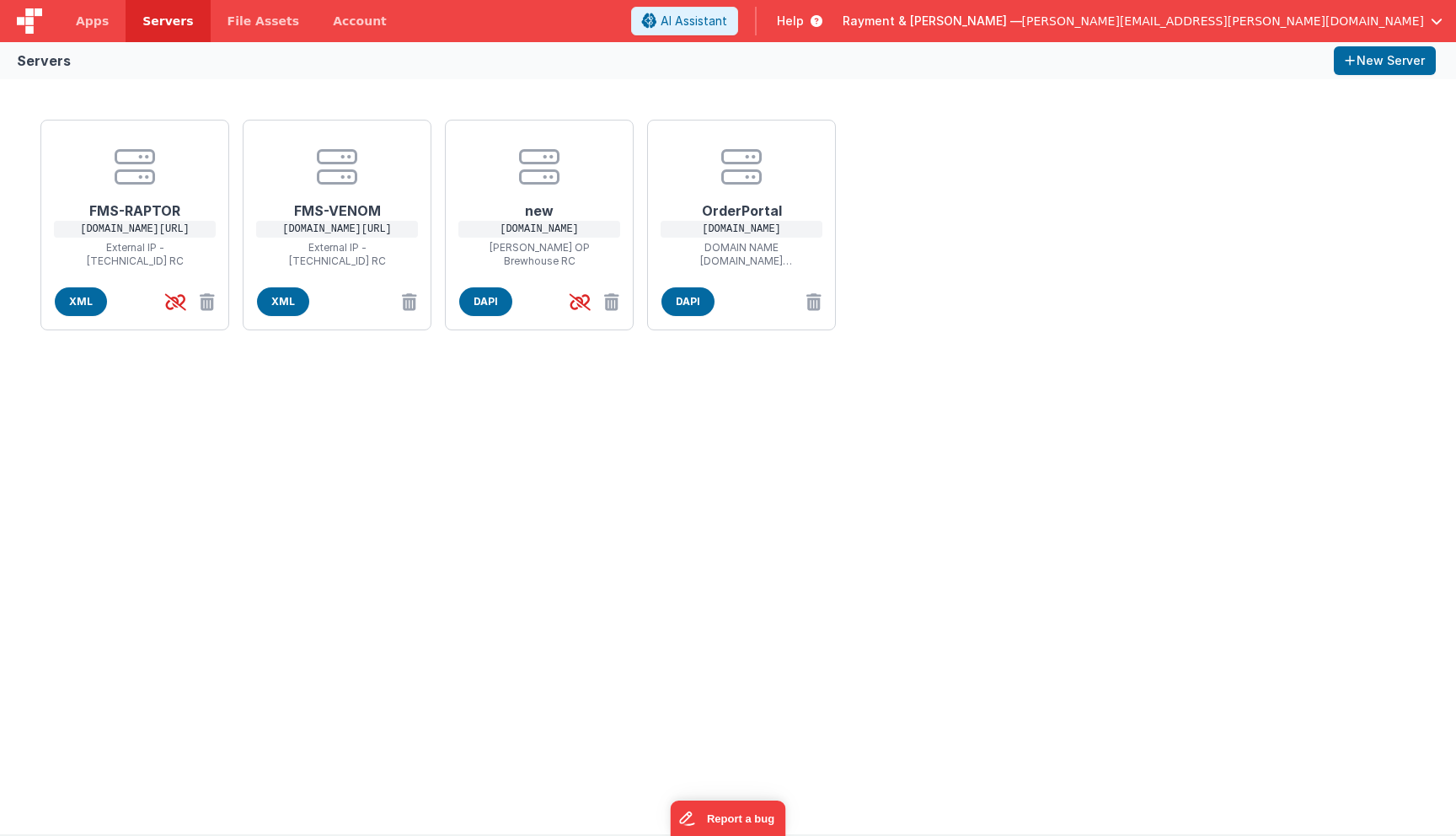
click at [438, 453] on div "EDIT SERVER Delete Server Delete Server Name FMS-RAPTOR Host Address https:// […" at bounding box center [728, 418] width 1456 height 836
